Goal: Task Accomplishment & Management: Manage account settings

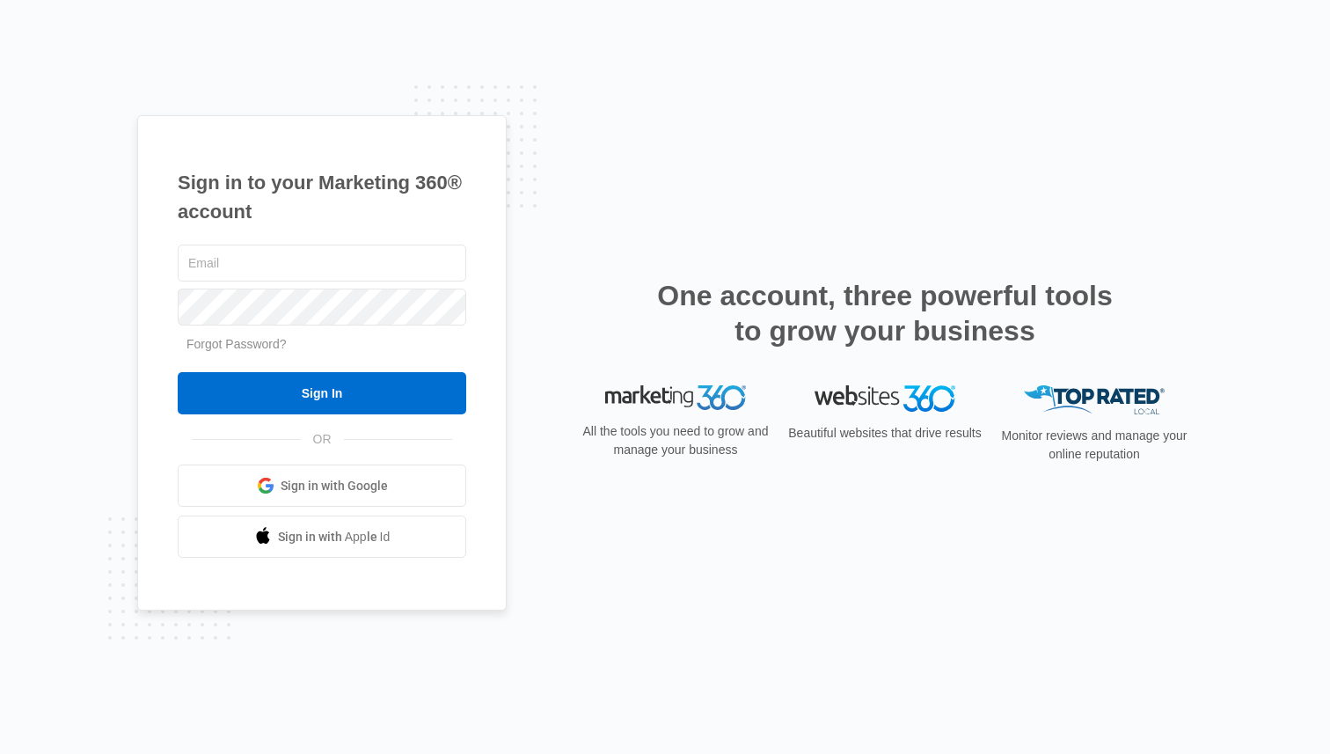
click at [900, 528] on div "Sign in to your Marketing 360® account Forgot Password? Sign In OR" at bounding box center [665, 377] width 1056 height 524
click at [317, 261] on input "text" at bounding box center [322, 263] width 289 height 37
type input "jessica.white@madwire.com"
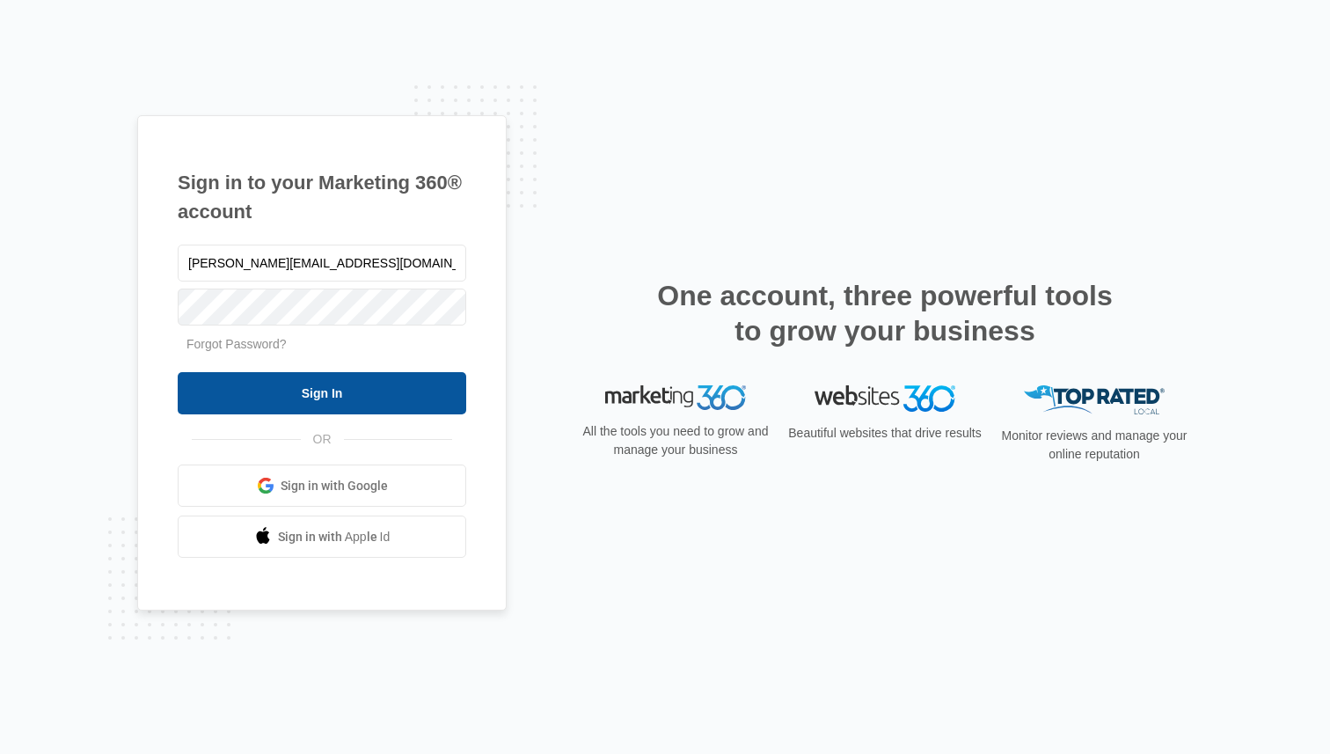
click at [300, 413] on input "Sign In" at bounding box center [322, 393] width 289 height 42
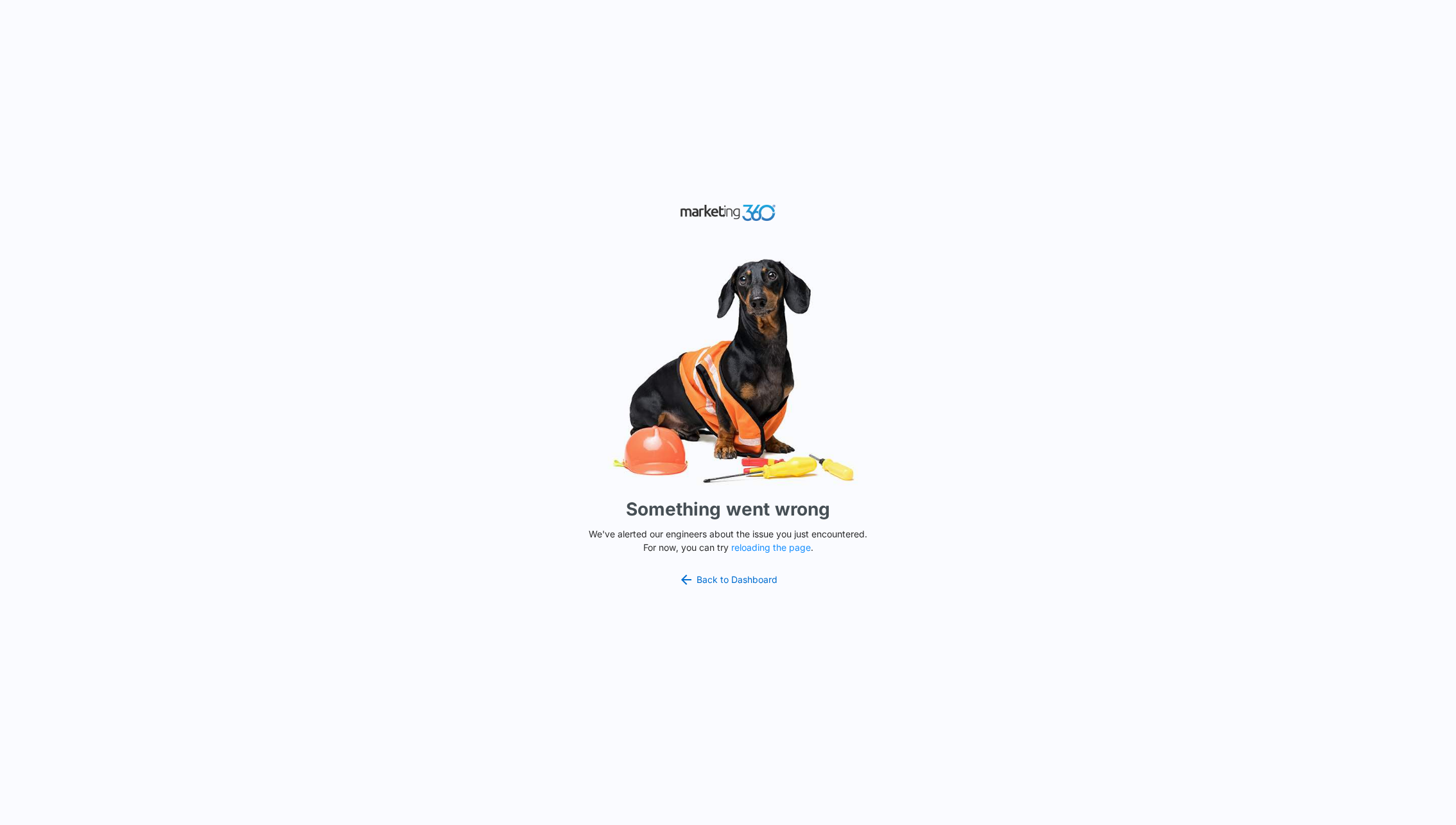
click at [550, 349] on img at bounding box center [728, 371] width 385 height 239
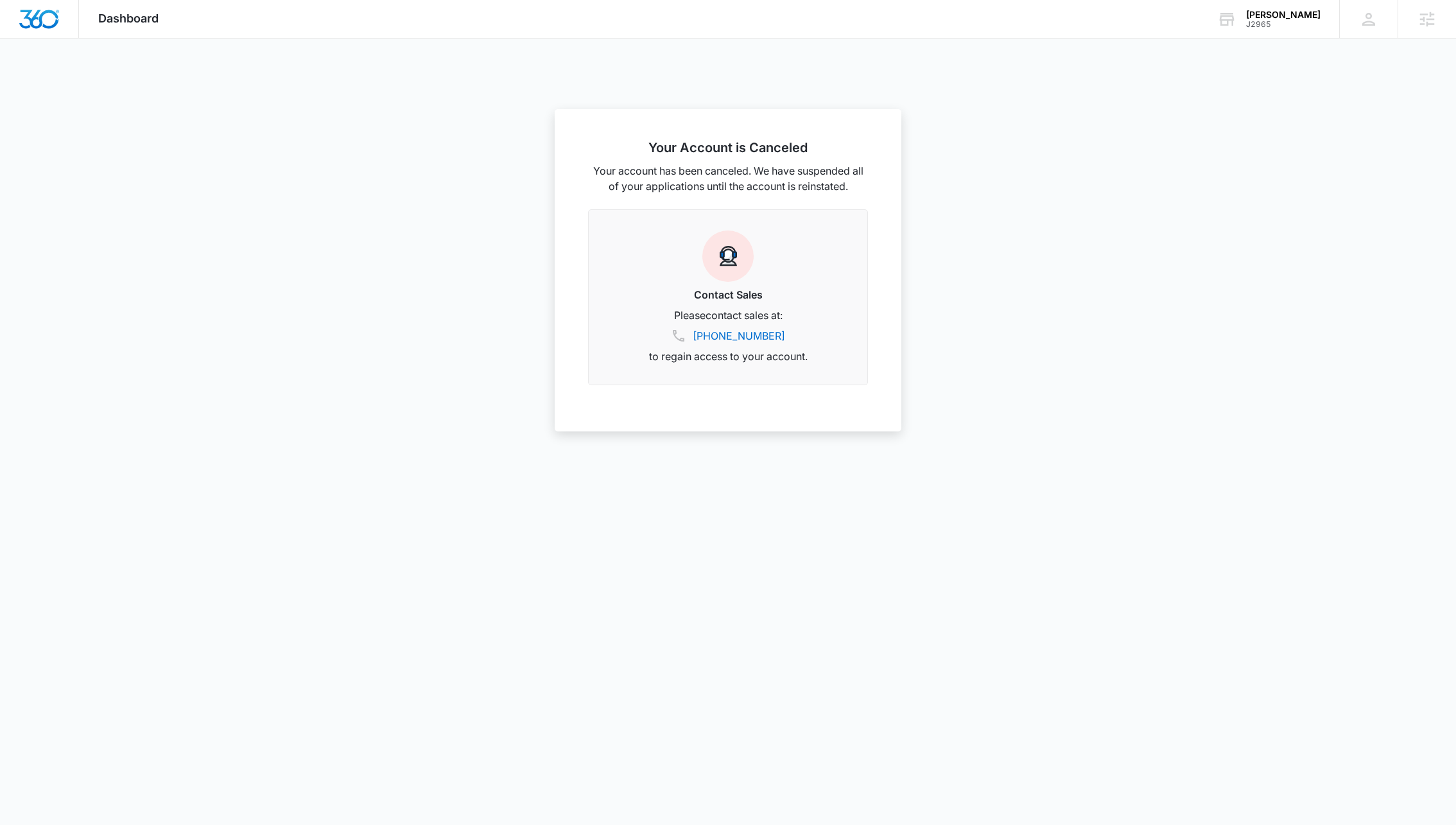
click at [1024, 168] on div at bounding box center [728, 412] width 1456 height 825
click at [1279, 18] on div "[PERSON_NAME]" at bounding box center [1283, 15] width 74 height 10
click at [1375, 97] on div at bounding box center [728, 412] width 1456 height 825
click at [1257, 11] on div "[PERSON_NAME]" at bounding box center [1283, 15] width 74 height 10
type input "V1098"
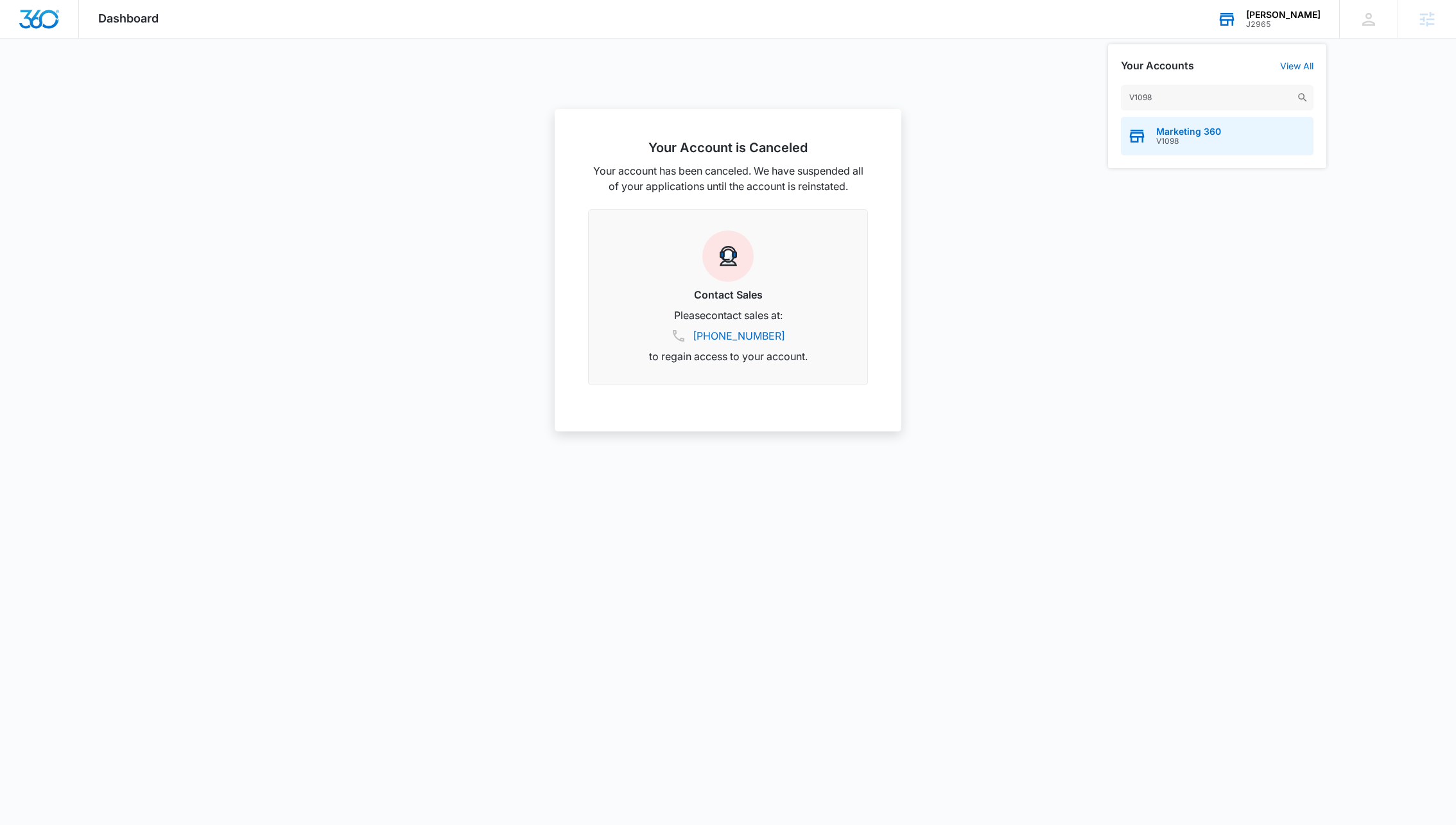
click at [1143, 135] on icon "button" at bounding box center [1137, 137] width 15 height 10
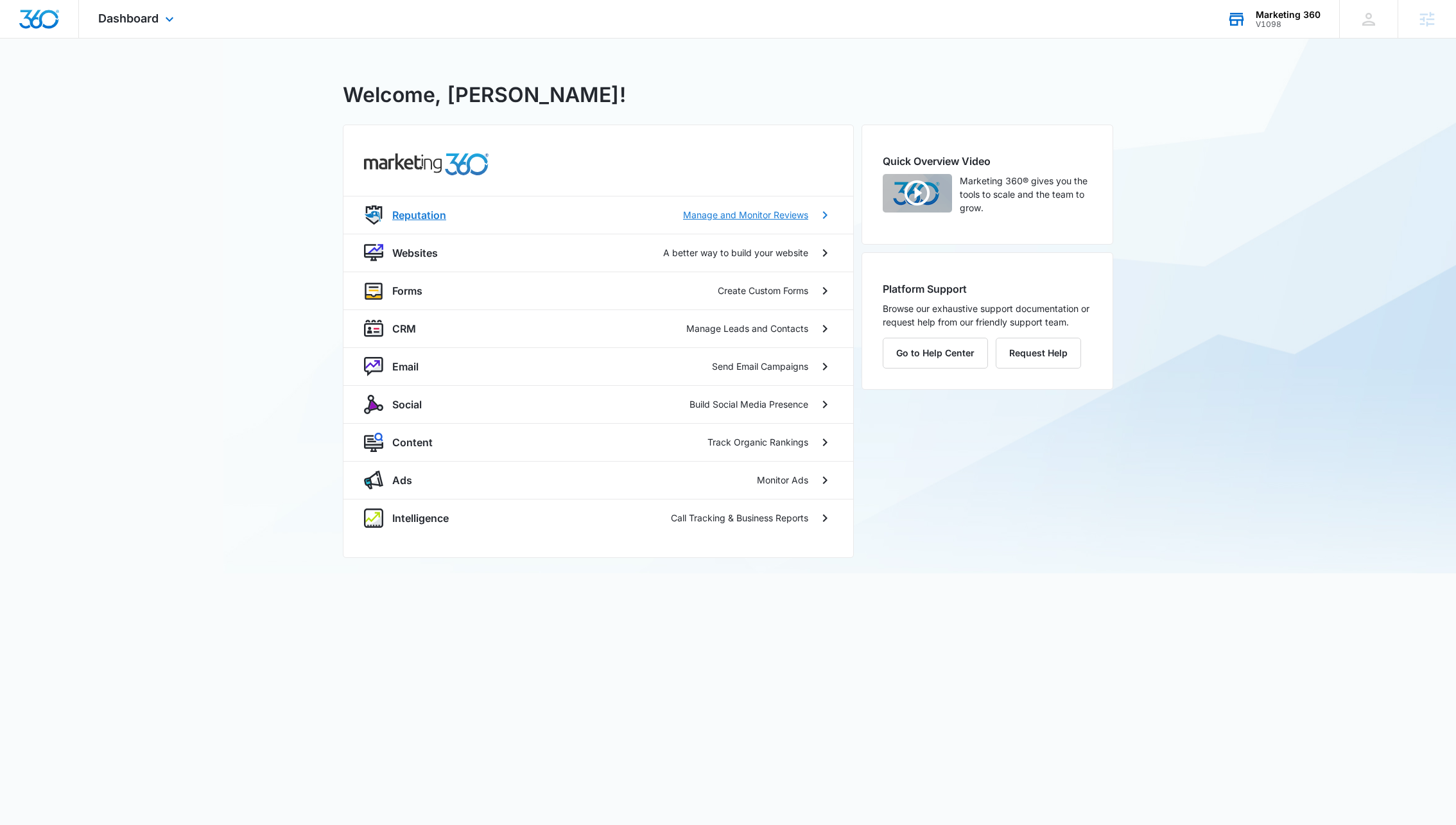
click at [759, 210] on p "Manage and Monitor Reviews" at bounding box center [746, 214] width 125 height 13
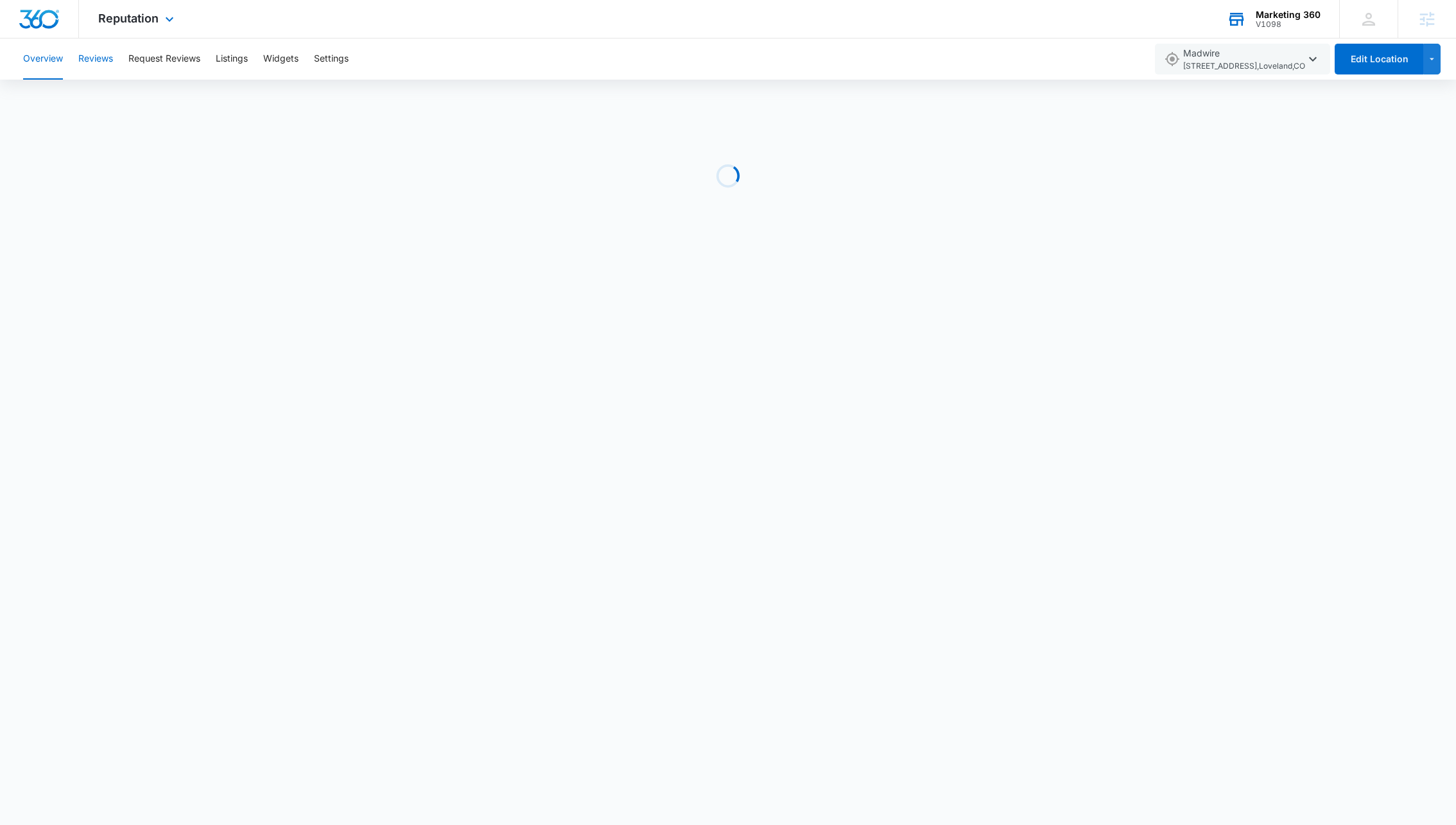
click at [98, 61] on button "Reviews" at bounding box center [96, 59] width 35 height 41
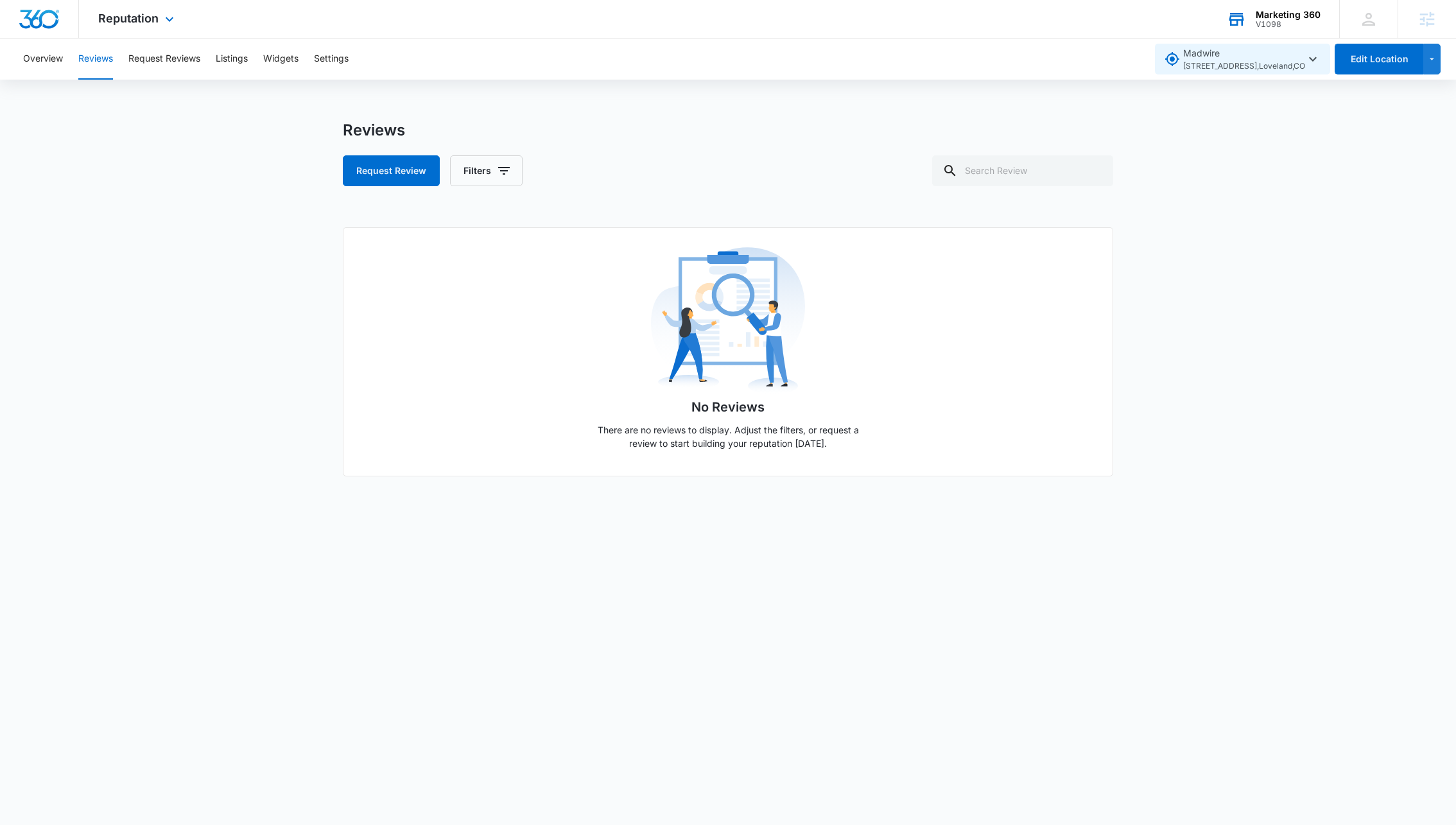
click at [1318, 51] on icon "button" at bounding box center [1312, 58] width 15 height 15
click at [1225, 182] on span "Marketing 360® [STREET_ADDRESS] , [GEOGRAPHIC_DATA][PERSON_NAME] , [GEOGRAPHIC_…" at bounding box center [1255, 189] width 128 height 26
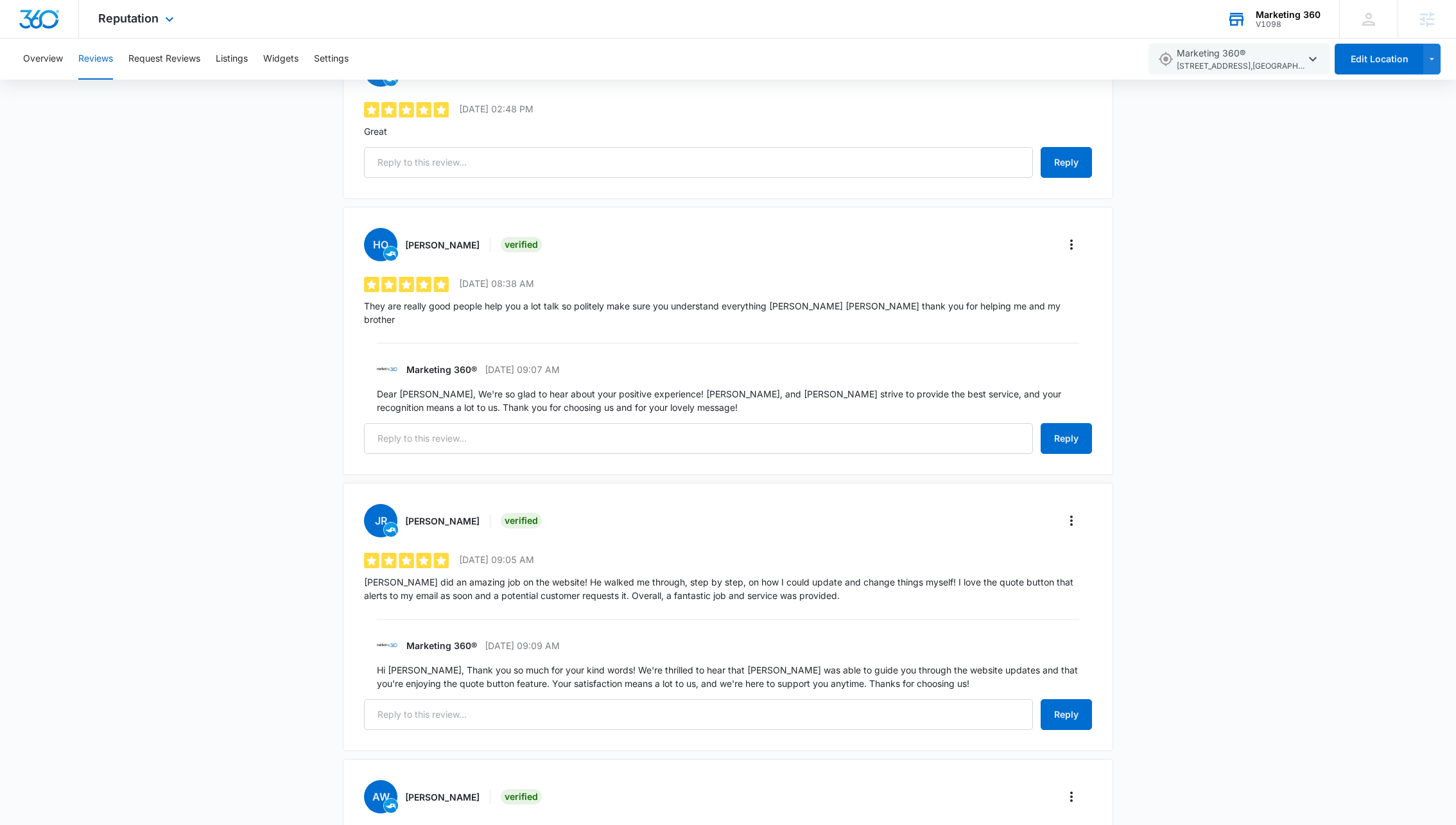
scroll to position [244, 0]
click at [1070, 241] on icon "More" at bounding box center [1072, 245] width 3 height 10
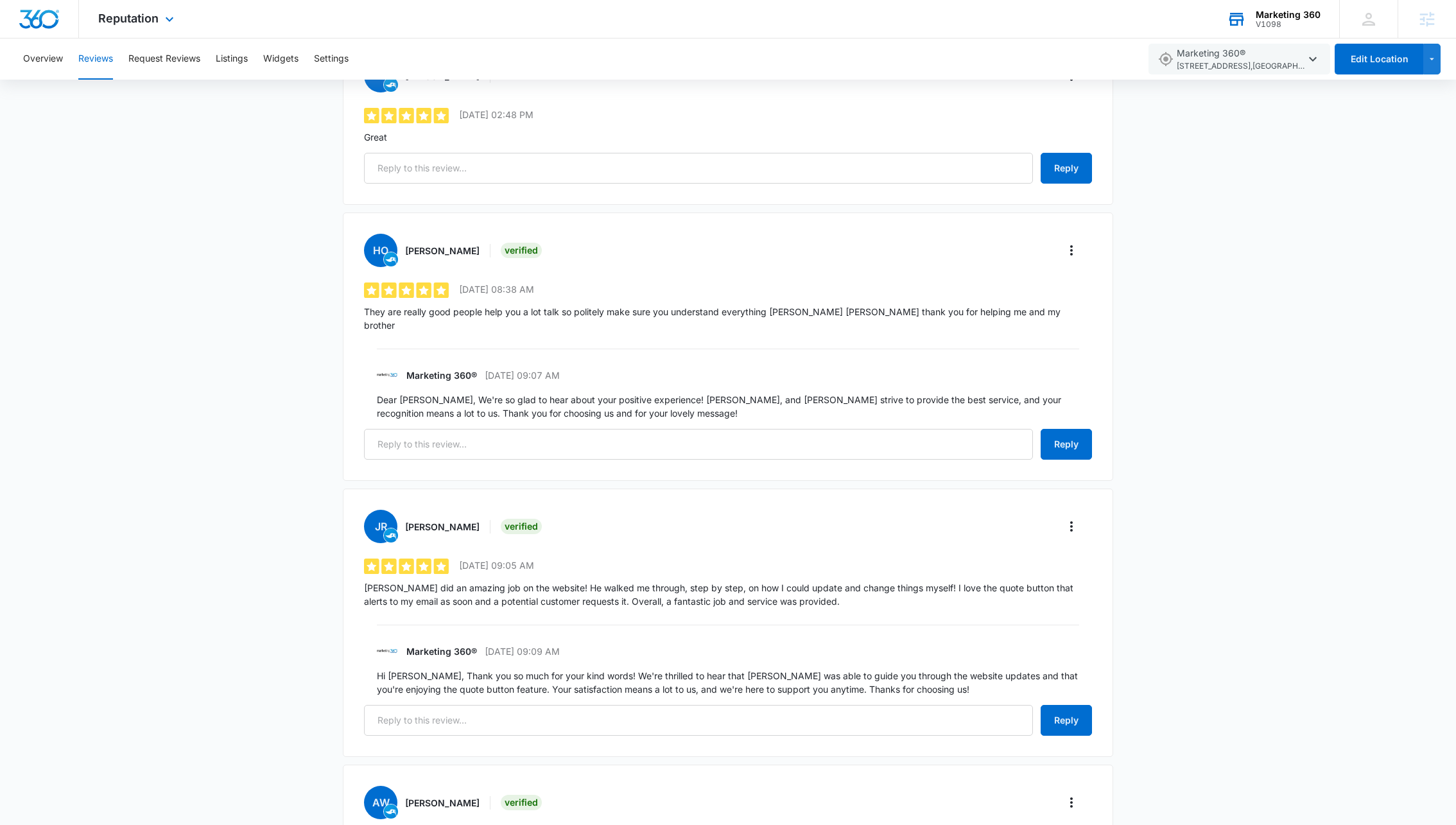
scroll to position [208, 0]
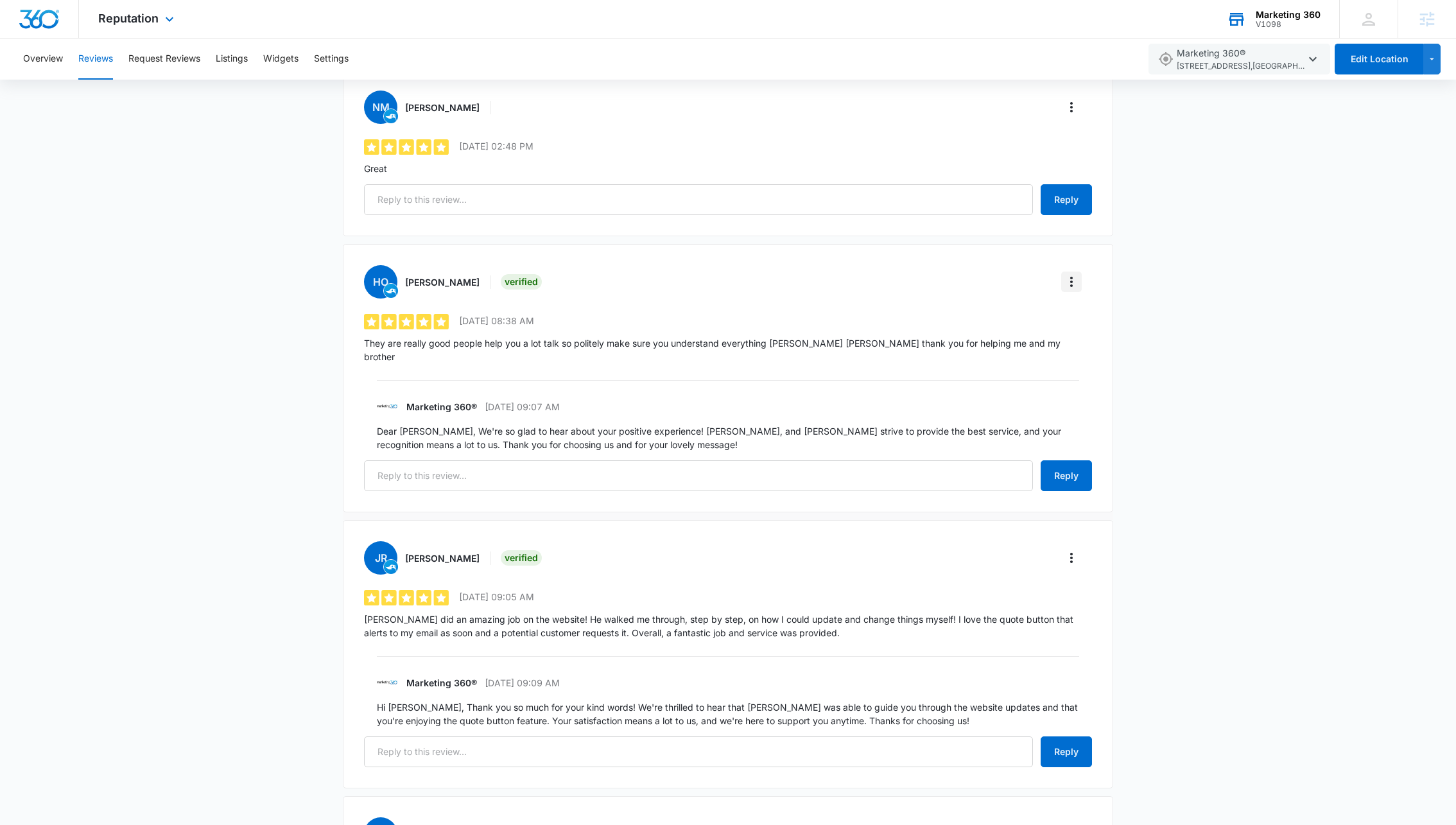
click at [1069, 281] on icon "More" at bounding box center [1071, 282] width 15 height 15
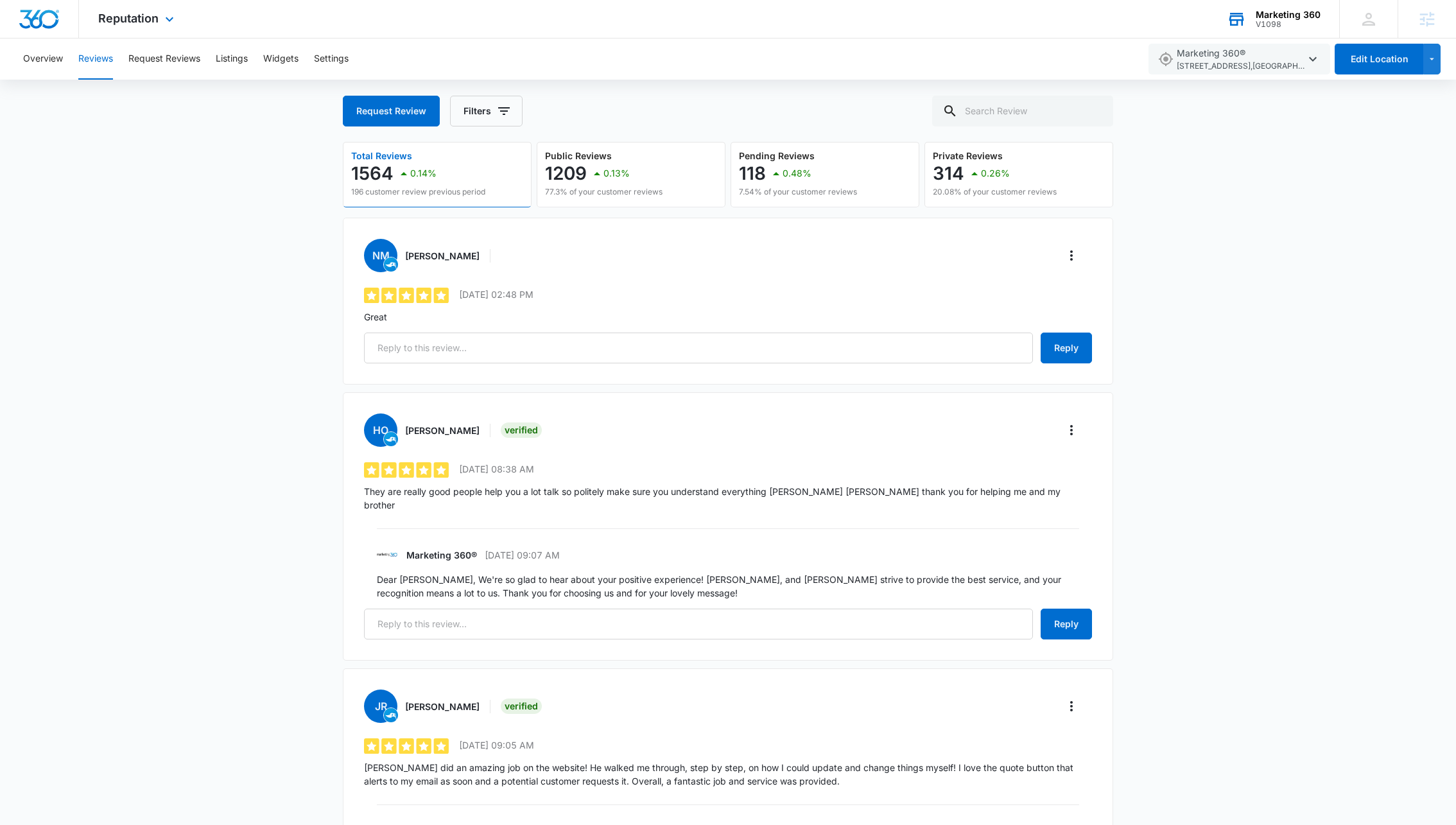
scroll to position [0, 0]
